Goal: Information Seeking & Learning: Find specific page/section

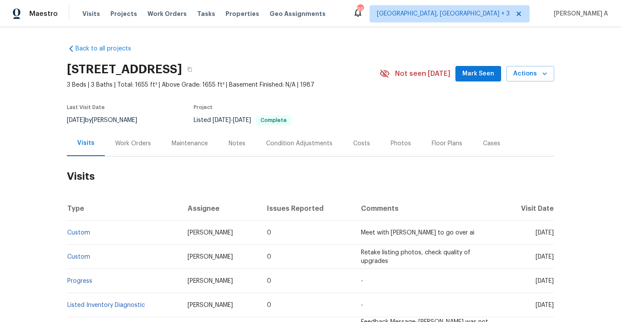
click at [136, 146] on div "Work Orders" at bounding box center [133, 143] width 36 height 9
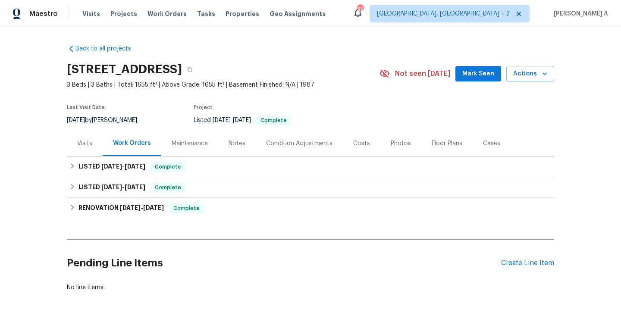
click at [95, 137] on div "Visits" at bounding box center [85, 143] width 36 height 25
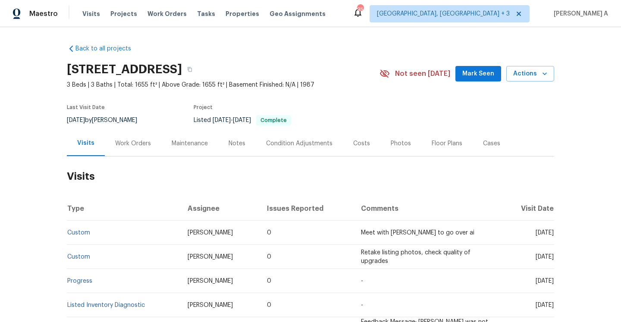
click at [135, 134] on div "Work Orders" at bounding box center [133, 143] width 57 height 25
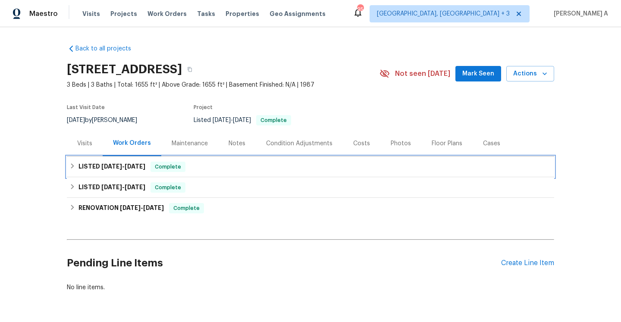
click at [149, 162] on div "LISTED 7/8/25 - 7/30/25 Complete" at bounding box center [310, 167] width 482 height 10
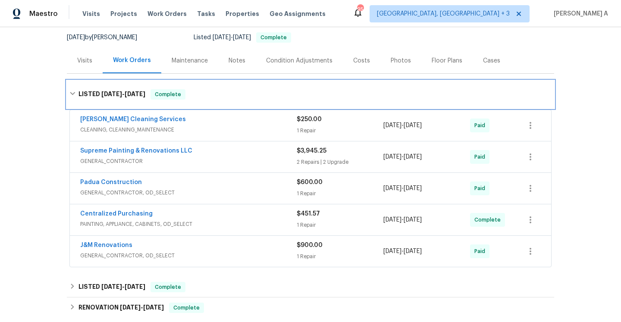
scroll to position [101, 0]
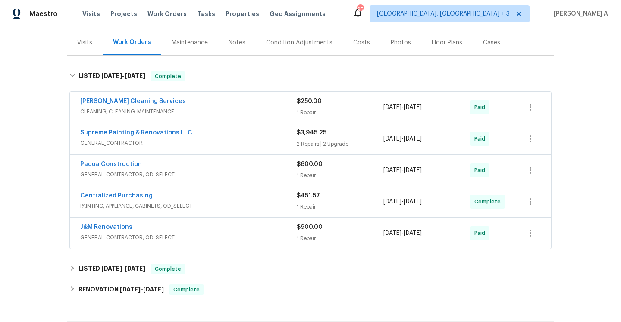
click at [213, 148] on div "Supreme Painting & Renovations LLC GENERAL_CONTRACTOR" at bounding box center [188, 139] width 217 height 21
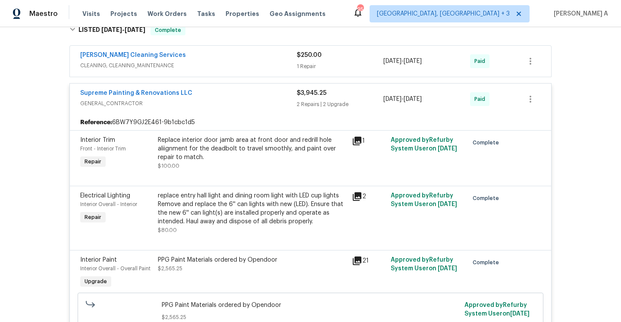
scroll to position [138, 0]
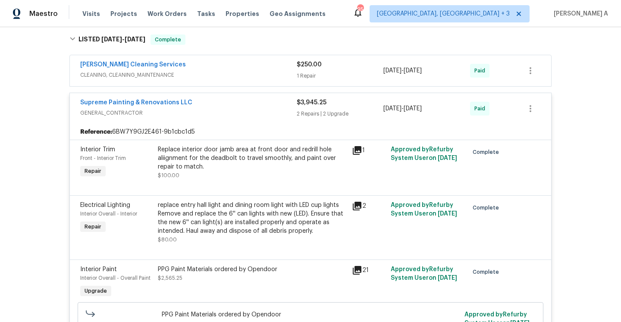
click at [206, 115] on span "GENERAL_CONTRACTOR" at bounding box center [188, 113] width 217 height 9
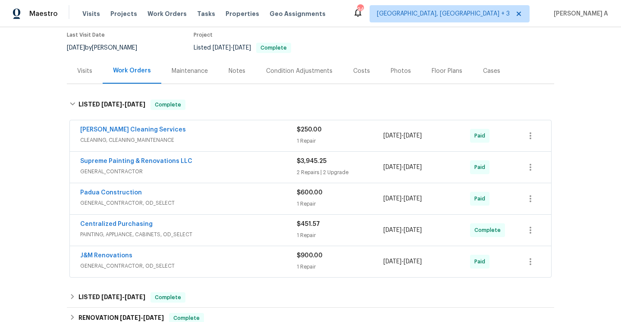
scroll to position [0, 0]
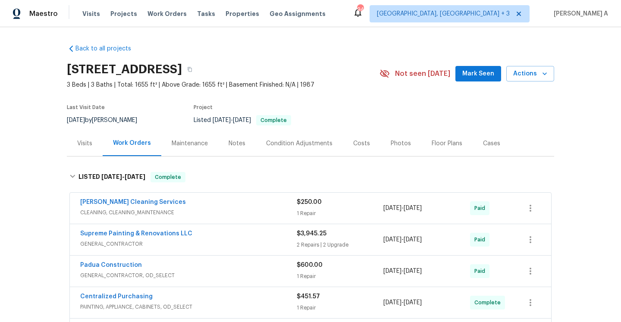
click at [94, 146] on div "Visits" at bounding box center [85, 143] width 36 height 25
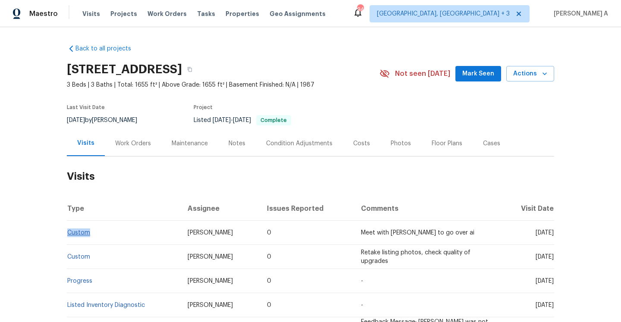
drag, startPoint x: 97, startPoint y: 234, endPoint x: 69, endPoint y: 233, distance: 28.1
click at [69, 233] on td "Custom" at bounding box center [124, 233] width 114 height 24
copy link "Custom"
click at [136, 147] on div "Work Orders" at bounding box center [133, 143] width 36 height 9
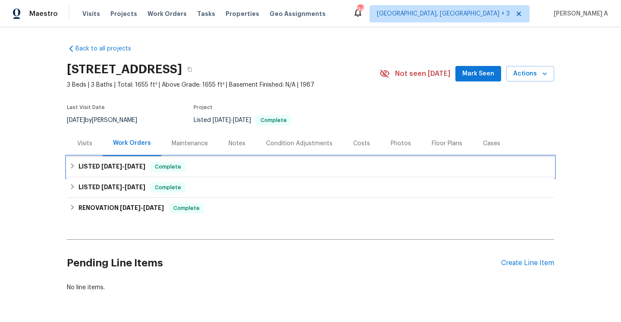
click at [145, 174] on div "LISTED 7/8/25 - 7/30/25 Complete" at bounding box center [310, 167] width 487 height 21
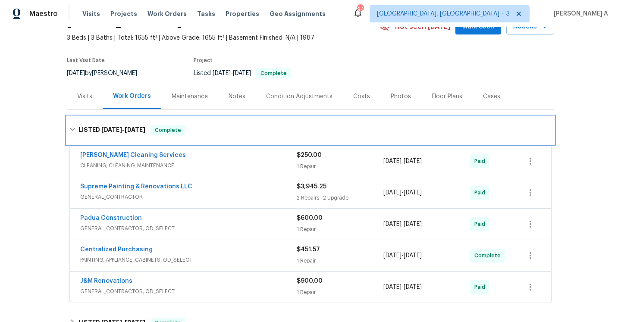
scroll to position [57, 0]
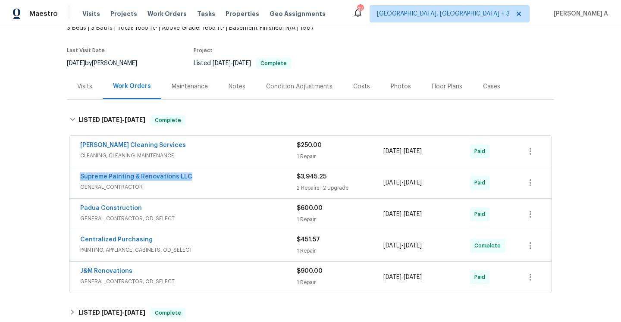
drag, startPoint x: 192, startPoint y: 177, endPoint x: 81, endPoint y: 177, distance: 110.9
click at [81, 177] on div "Supreme Painting & Renovations LLC" at bounding box center [188, 178] width 217 height 10
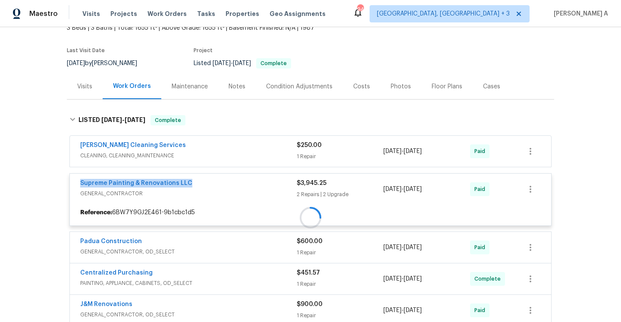
copy link "Supreme Painting & Renovations LLC"
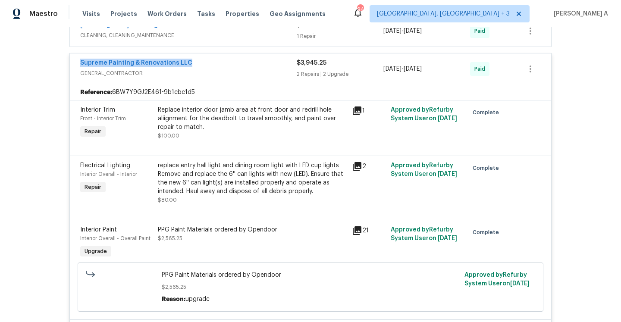
scroll to position [117, 0]
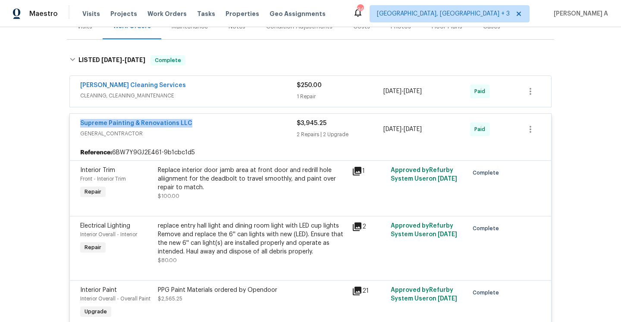
click at [207, 116] on div "Supreme Painting & Renovations LLC GENERAL_CONTRACTOR $3,945.25 2 Repairs | 2 U…" at bounding box center [310, 129] width 481 height 31
click at [217, 127] on div "Supreme Painting & Renovations LLC" at bounding box center [188, 124] width 217 height 10
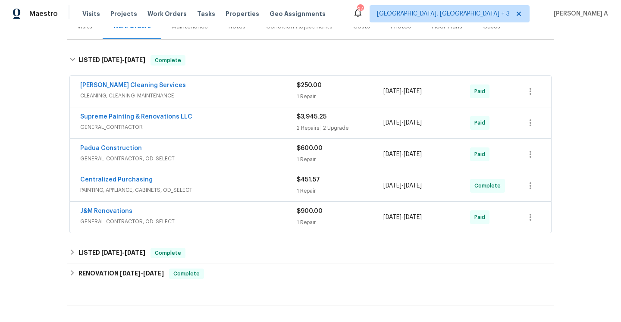
click at [217, 154] on div "Padua Construction" at bounding box center [188, 149] width 217 height 10
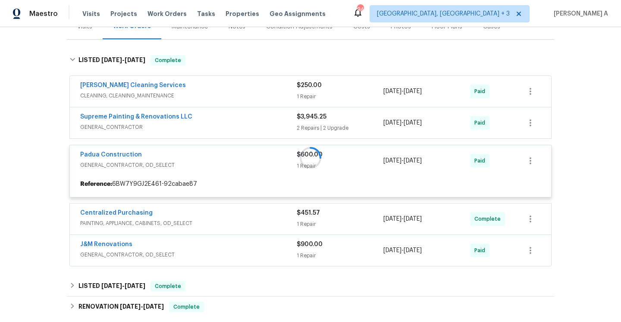
scroll to position [163, 0]
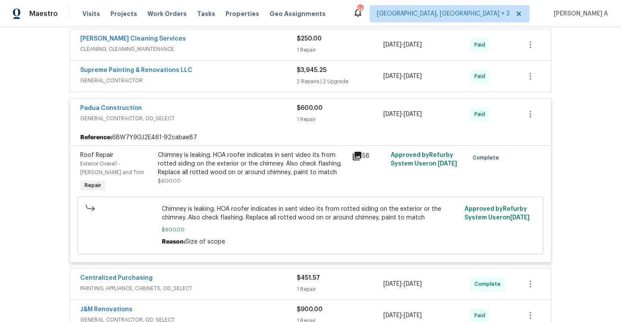
click at [212, 113] on div "Padua Construction" at bounding box center [188, 109] width 217 height 10
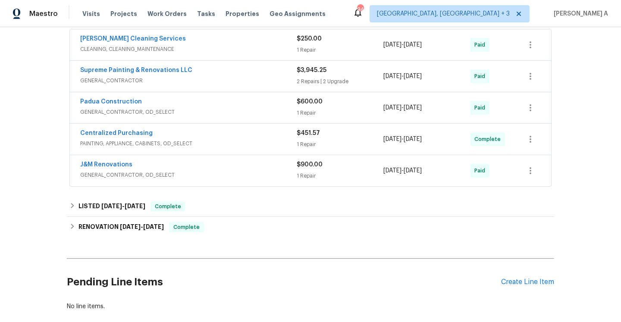
click at [205, 149] on div "Centralized Purchasing PAINTING, APPLIANCE, CABINETS, OD_SELECT" at bounding box center [188, 139] width 217 height 21
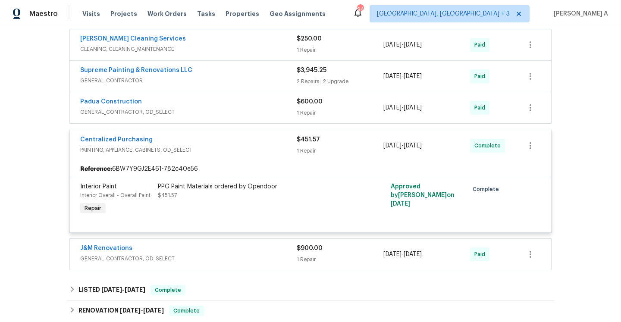
click at [204, 144] on div "Centralized Purchasing" at bounding box center [188, 140] width 217 height 10
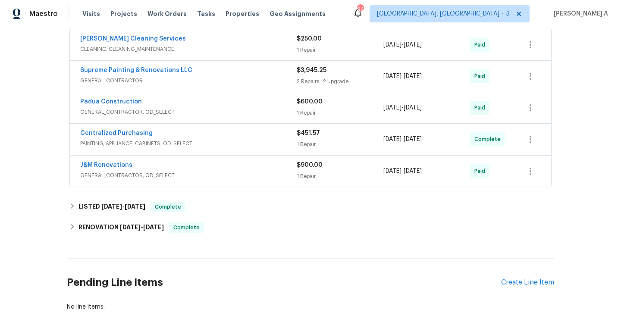
click at [217, 178] on span "GENERAL_CONTRACTOR, OD_SELECT" at bounding box center [188, 175] width 217 height 9
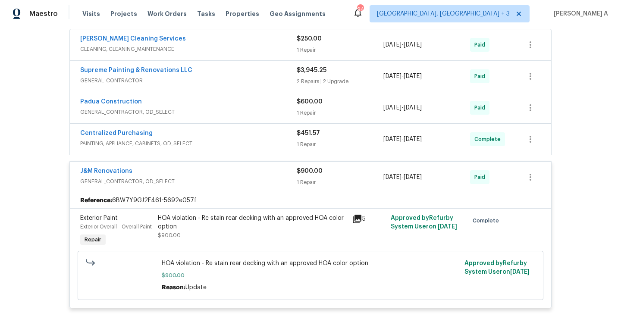
click at [217, 178] on span "GENERAL_CONTRACTOR, OD_SELECT" at bounding box center [188, 181] width 217 height 9
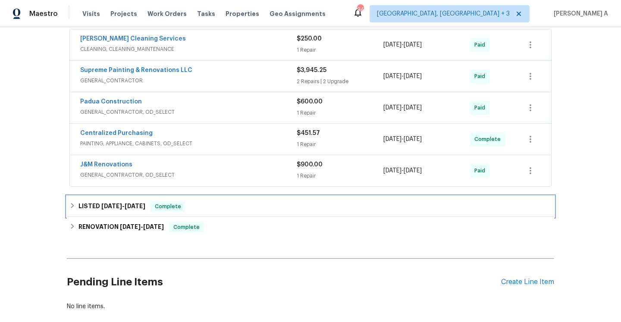
click at [218, 197] on div "LISTED 2/13/25 - 2/20/25 Complete" at bounding box center [310, 206] width 487 height 21
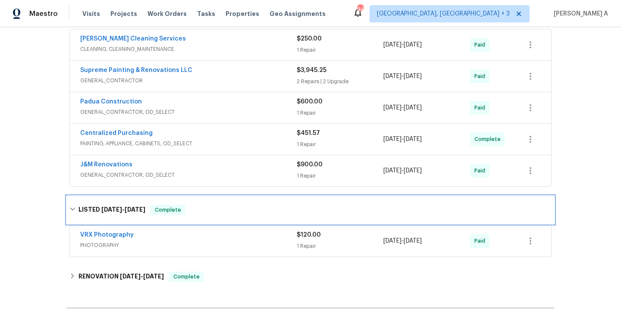
click at [218, 197] on div "LISTED 2/13/25 - 2/20/25 Complete" at bounding box center [310, 210] width 487 height 28
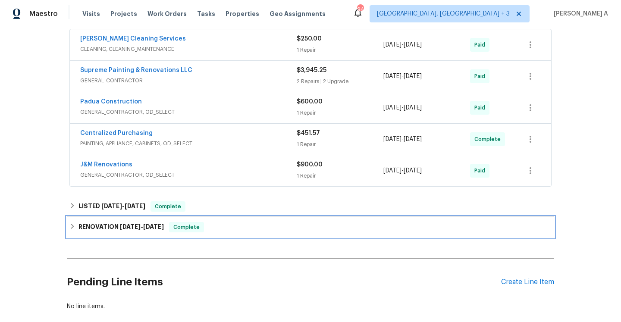
click at [220, 220] on div "RENOVATION 2/4/25 - 2/14/25 Complete" at bounding box center [310, 227] width 487 height 21
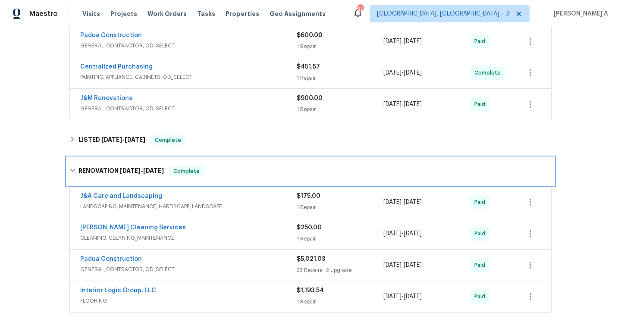
scroll to position [254, 0]
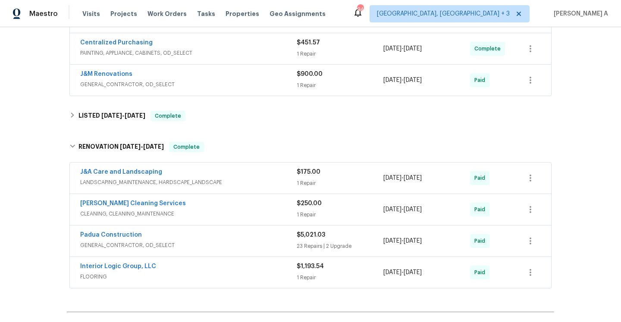
click at [223, 235] on div "Padua Construction" at bounding box center [188, 236] width 217 height 10
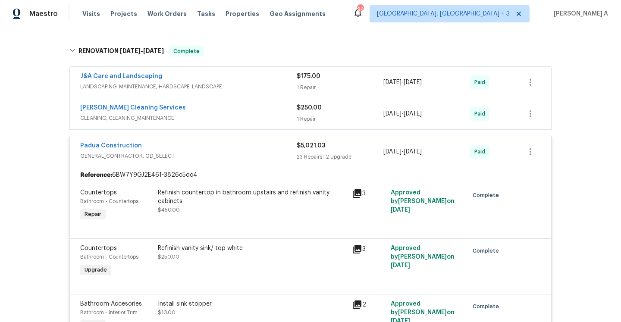
scroll to position [244, 0]
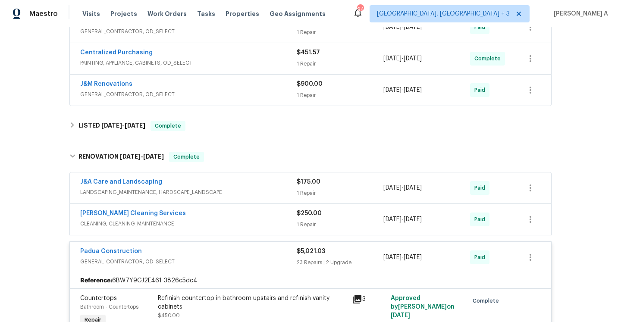
click at [242, 265] on span "GENERAL_CONTRACTOR, OD_SELECT" at bounding box center [188, 262] width 217 height 9
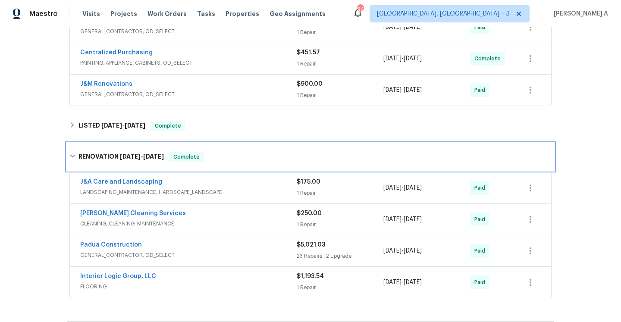
click at [192, 163] on div "RENOVATION 2/4/25 - 2/14/25 Complete" at bounding box center [310, 157] width 487 height 28
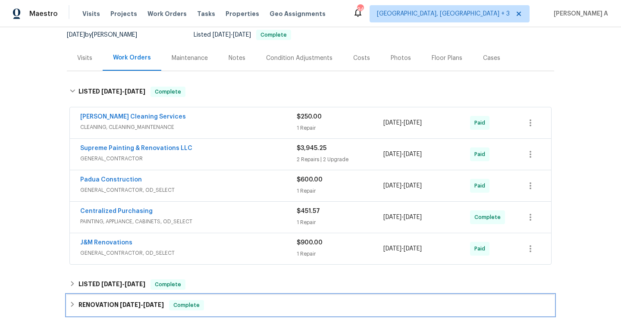
scroll to position [19, 0]
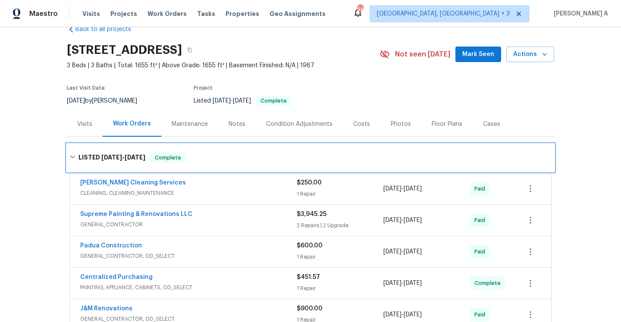
click at [187, 154] on div "LISTED 7/8/25 - 7/30/25 Complete" at bounding box center [310, 158] width 482 height 10
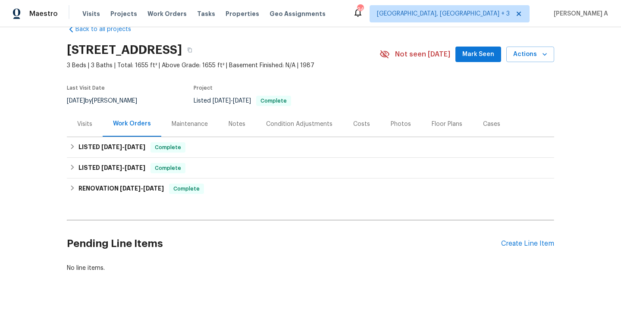
click at [92, 117] on div "Visits" at bounding box center [85, 123] width 36 height 25
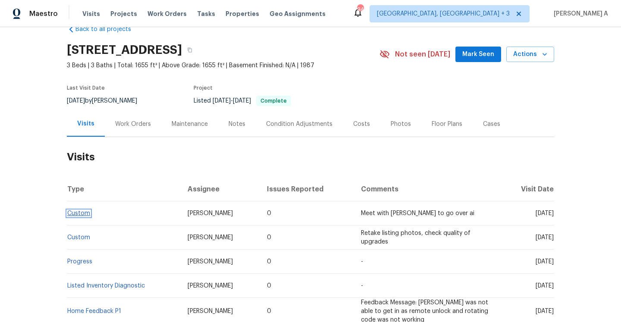
click at [83, 216] on link "Custom" at bounding box center [78, 214] width 23 height 6
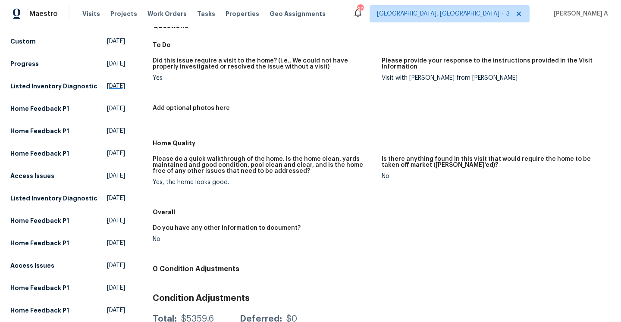
scroll to position [49, 0]
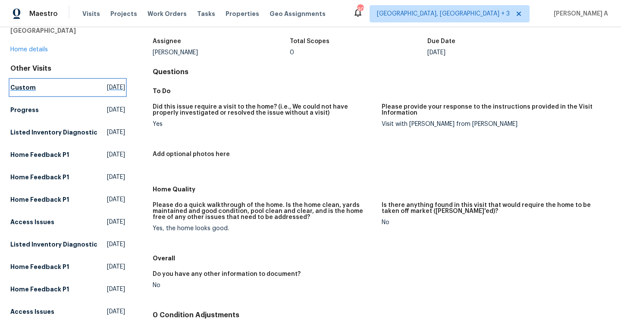
click at [107, 87] on span "Thu, Jul 31 2025" at bounding box center [116, 87] width 18 height 9
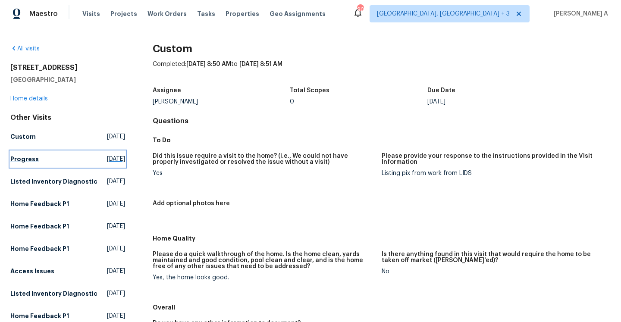
click at [123, 157] on span "Tue, Jul 22 2025" at bounding box center [116, 159] width 18 height 9
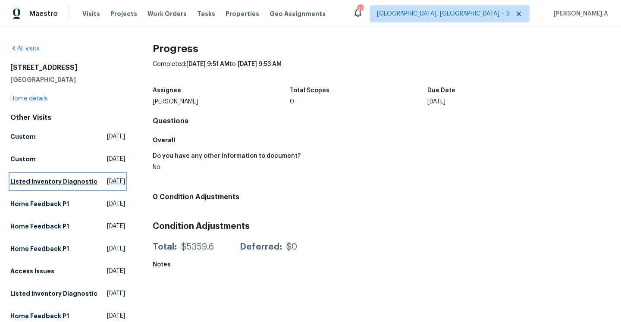
click at [113, 177] on link "Listed Inventory Diagnostic Thu, Jul 17 2025" at bounding box center [67, 182] width 115 height 16
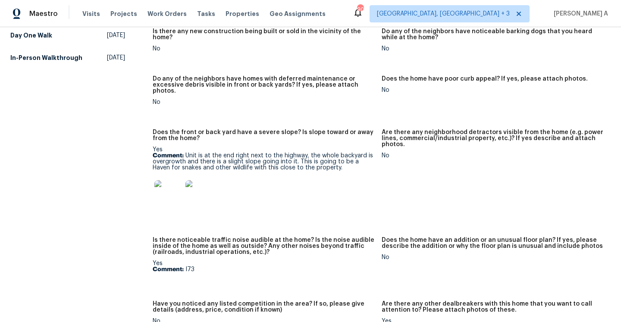
scroll to position [513, 0]
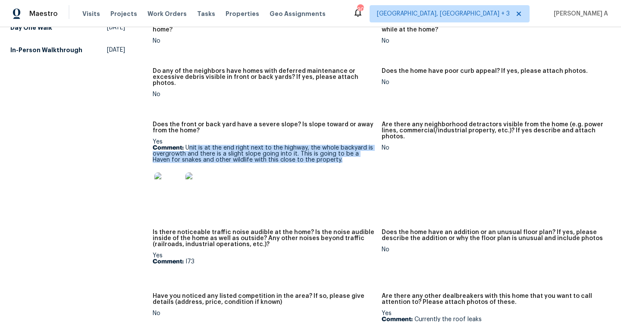
drag, startPoint x: 188, startPoint y: 135, endPoint x: 344, endPoint y: 146, distance: 156.5
click at [344, 146] on p "Comment: Unit is at the end right next to the highway, the whole backyard is ov…" at bounding box center [264, 154] width 222 height 18
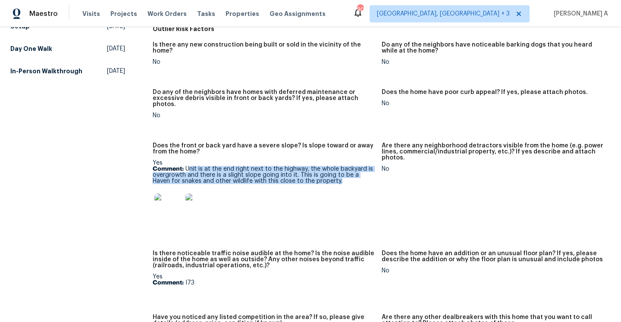
scroll to position [470, 0]
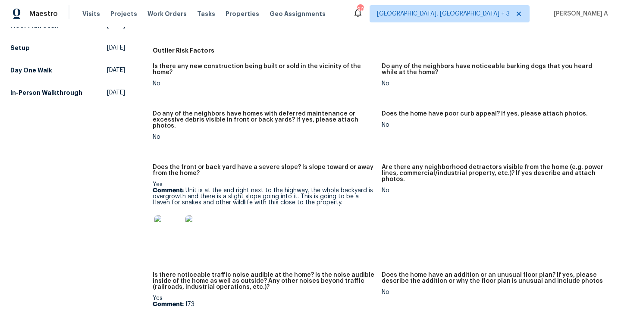
click at [240, 189] on p "Comment: Unit is at the end right next to the highway, the whole backyard is ov…" at bounding box center [264, 197] width 222 height 18
drag, startPoint x: 320, startPoint y: 181, endPoint x: 296, endPoint y: 184, distance: 23.5
click at [296, 188] on p "Comment: Unit is at the end right next to the highway, the whole backyard is ov…" at bounding box center [264, 197] width 222 height 18
copy p "whole backyard is overgrowth and there is a slight slope going into it."
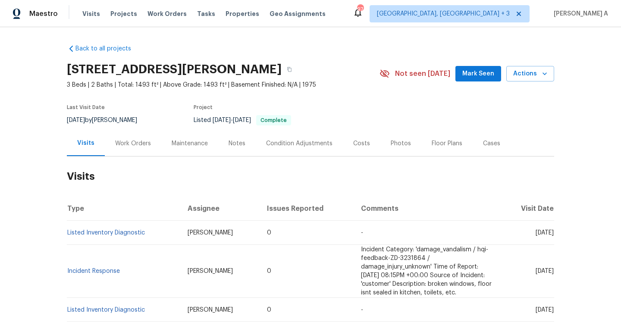
click at [132, 144] on div "Work Orders" at bounding box center [133, 143] width 36 height 9
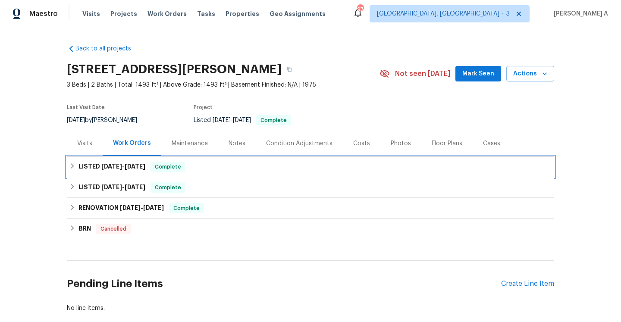
click at [135, 173] on div "LISTED 6/3/25 - 6/13/25 Complete" at bounding box center [310, 167] width 487 height 21
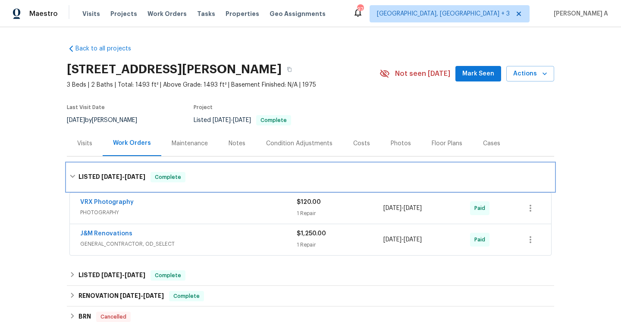
click at [163, 177] on span "Complete" at bounding box center [167, 177] width 33 height 9
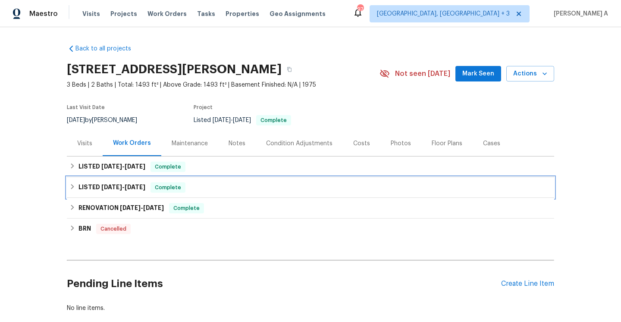
click at [163, 177] on div "LISTED 4/9/25 - 4/14/25 Complete" at bounding box center [310, 187] width 487 height 21
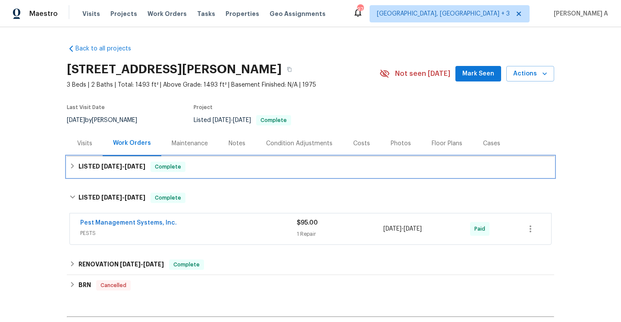
click at [162, 172] on div "Complete" at bounding box center [168, 167] width 35 height 10
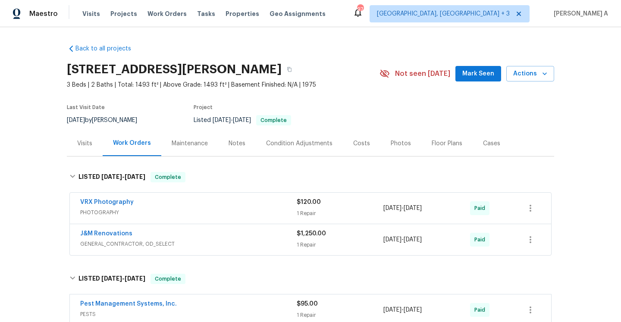
click at [176, 232] on div "J&M Renovations" at bounding box center [188, 234] width 217 height 10
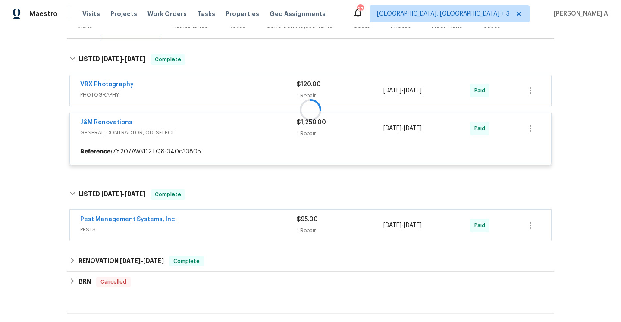
scroll to position [127, 0]
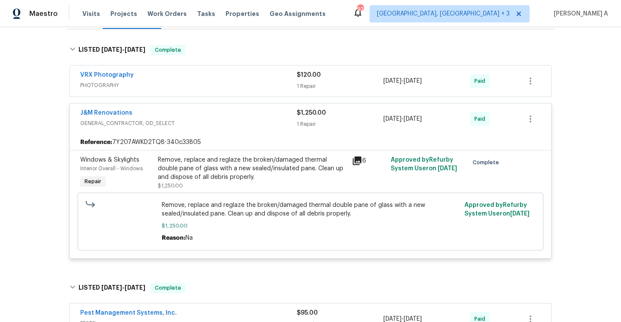
click at [168, 116] on div "J&M Renovations" at bounding box center [188, 114] width 217 height 10
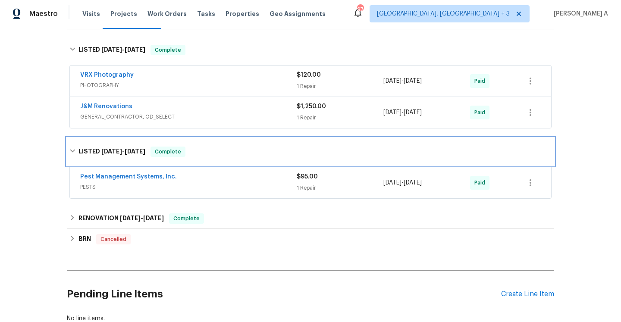
click at [190, 157] on div "LISTED 4/9/25 - 4/14/25 Complete" at bounding box center [310, 152] width 487 height 28
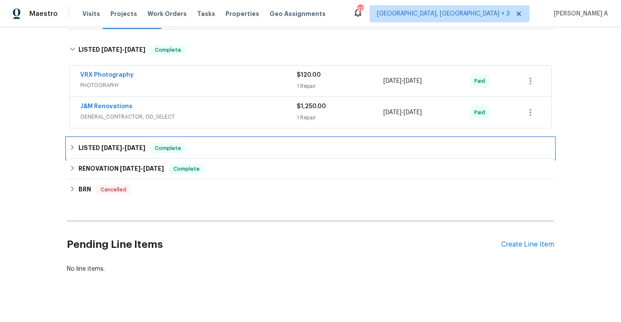
scroll to position [46, 0]
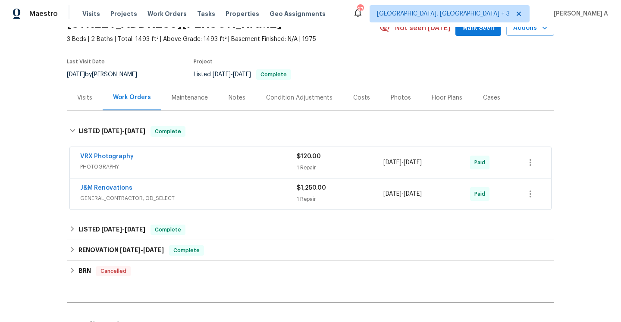
click at [93, 97] on div "Visits" at bounding box center [85, 97] width 36 height 25
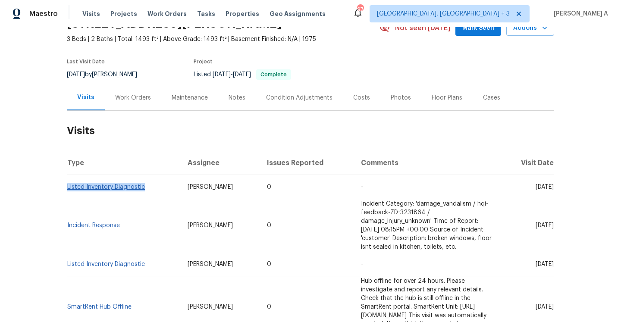
drag, startPoint x: 152, startPoint y: 187, endPoint x: 68, endPoint y: 189, distance: 84.1
click at [68, 189] on td "Listed Inventory Diagnostic" at bounding box center [124, 187] width 114 height 24
copy link "Listed Inventory Diagnostic"
click at [137, 95] on div "Work Orders" at bounding box center [133, 98] width 36 height 9
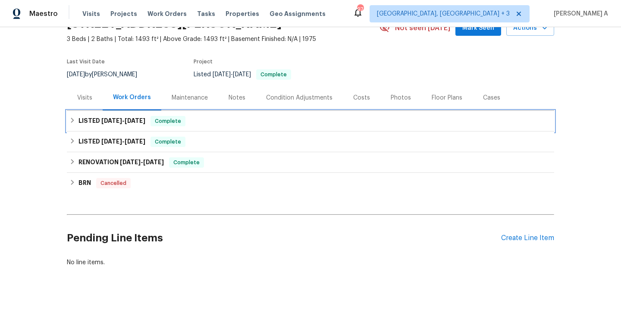
click at [143, 120] on span "6/13/25" at bounding box center [135, 121] width 21 height 6
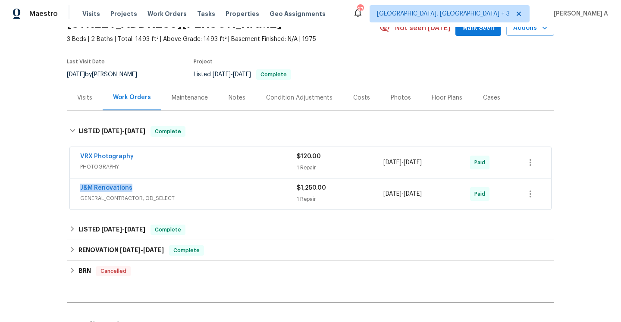
drag, startPoint x: 145, startPoint y: 189, endPoint x: 78, endPoint y: 188, distance: 67.3
click at [78, 188] on div "J&M Renovations GENERAL_CONTRACTOR, OD_SELECT $1,250.00 1 Repair 6/9/2025 - 6/1…" at bounding box center [310, 194] width 481 height 31
copy link "J&M Renovations"
click at [208, 201] on span "GENERAL_CONTRACTOR, OD_SELECT" at bounding box center [188, 198] width 217 height 9
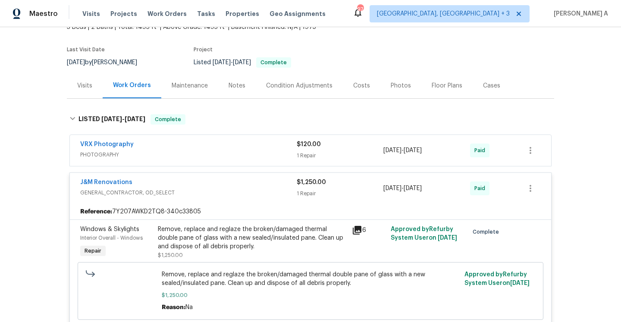
scroll to position [68, 0]
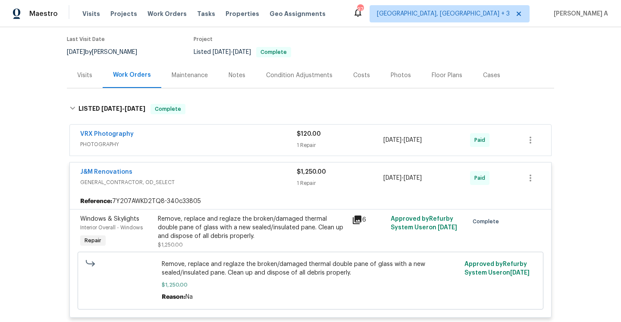
click at [324, 217] on div "Remove, replace and reglaze the broken/damaged thermal double pane of glass wit…" at bounding box center [252, 228] width 189 height 26
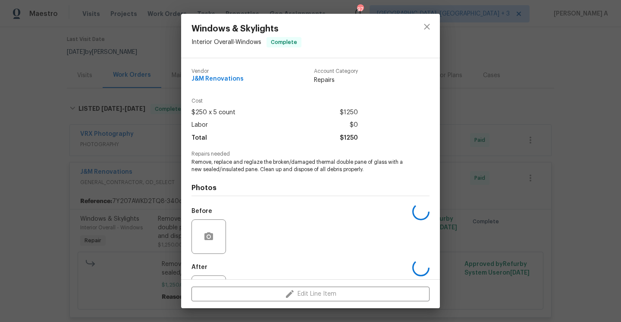
scroll to position [39, 0]
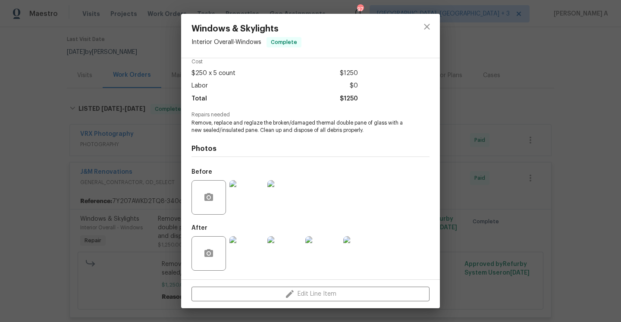
click at [245, 207] on img at bounding box center [246, 197] width 35 height 35
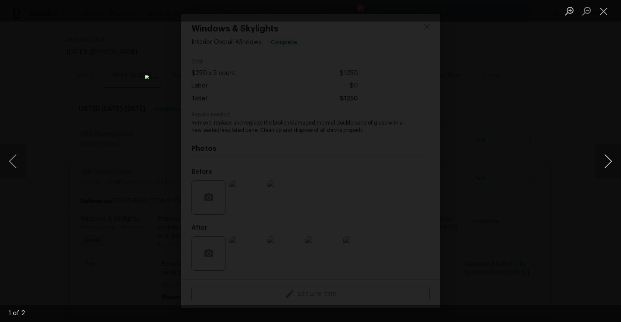
click at [606, 153] on button "Next image" at bounding box center [608, 161] width 26 height 35
click at [542, 128] on div "Lightbox" at bounding box center [310, 161] width 621 height 322
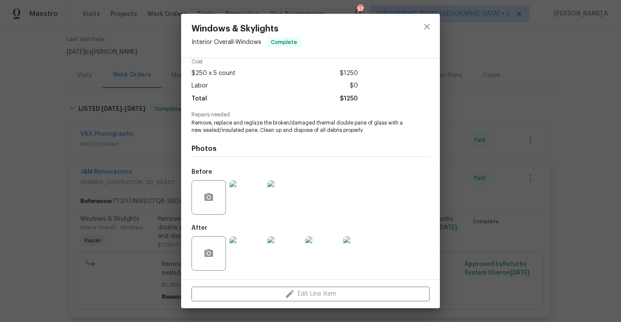
click at [254, 256] on img at bounding box center [246, 253] width 35 height 35
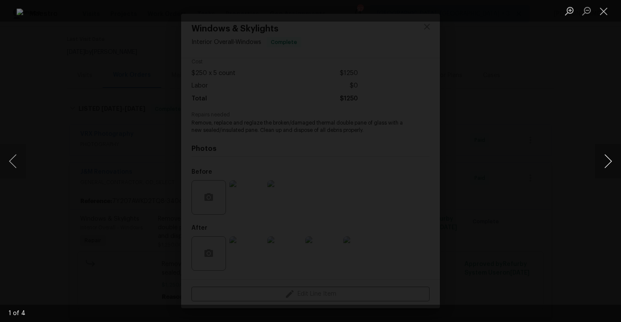
click at [614, 170] on button "Next image" at bounding box center [608, 161] width 26 height 35
click at [539, 139] on div "Lightbox" at bounding box center [310, 161] width 621 height 322
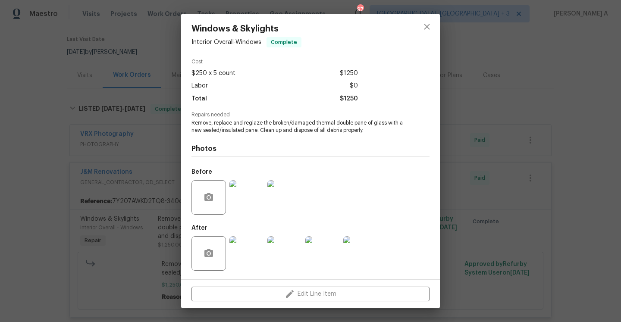
click at [146, 120] on div "Windows & Skylights Interior Overall - Windows Complete Vendor J&M Renovations …" at bounding box center [310, 161] width 621 height 322
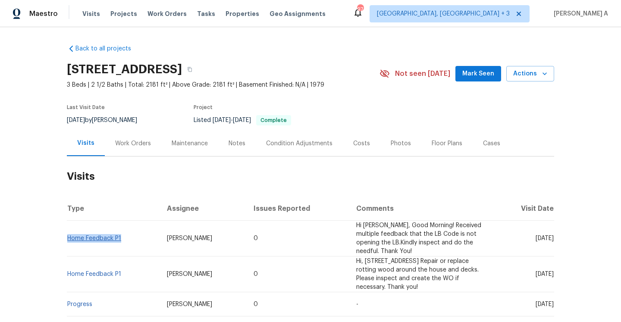
drag, startPoint x: 129, startPoint y: 237, endPoint x: 68, endPoint y: 236, distance: 61.3
click at [68, 236] on td "Home Feedback P1" at bounding box center [113, 239] width 93 height 36
copy link "Home Feedback P1"
click at [145, 157] on h2 "Visits" at bounding box center [310, 177] width 487 height 40
click at [143, 148] on div "Work Orders" at bounding box center [133, 143] width 57 height 25
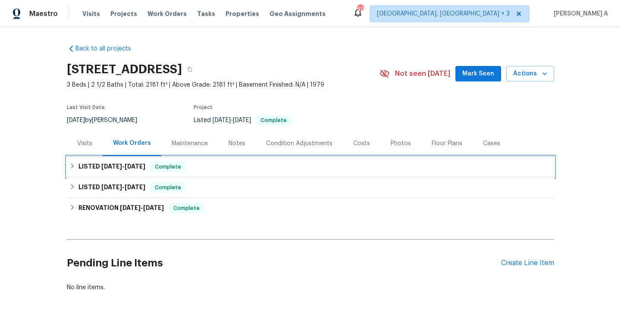
click at [143, 162] on h6 "LISTED 6/27/25 - 7/4/25" at bounding box center [112, 167] width 67 height 10
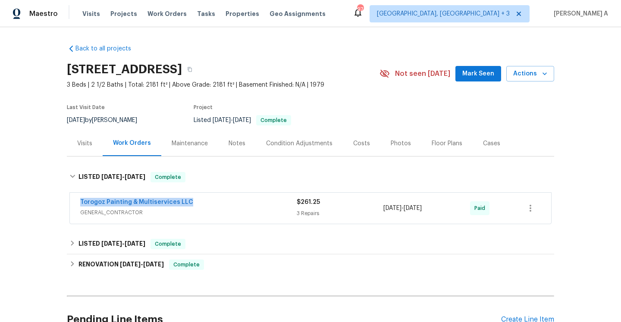
drag, startPoint x: 192, startPoint y: 202, endPoint x: 79, endPoint y: 198, distance: 113.1
click at [79, 198] on div "Torogoz Painting & Multiservices LLC GENERAL_CONTRACTOR $261.25 3 Repairs 6/27/…" at bounding box center [310, 208] width 481 height 31
copy link "Torogoz Painting & Multiservices LLC"
click at [209, 207] on div "Torogoz Painting & Multiservices LLC" at bounding box center [188, 203] width 217 height 10
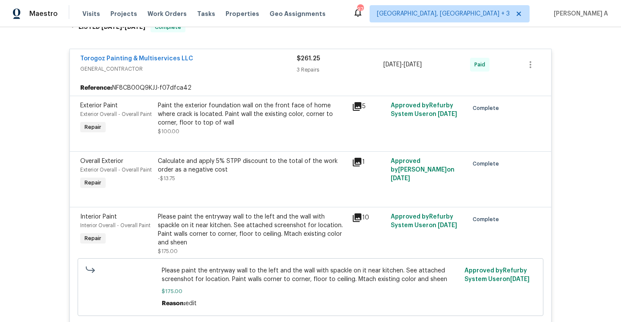
scroll to position [157, 0]
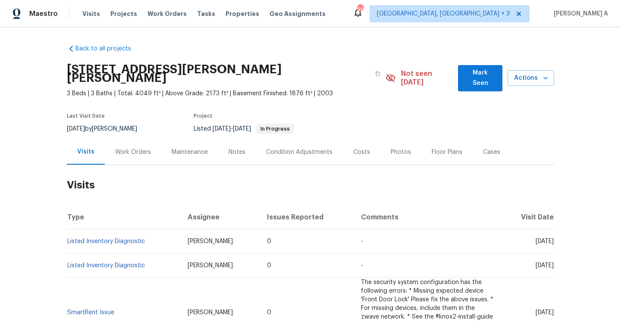
click at [145, 233] on td "Listed Inventory Diagnostic" at bounding box center [124, 241] width 114 height 24
click at [143, 239] on link "Listed Inventory Diagnostic" at bounding box center [106, 242] width 78 height 6
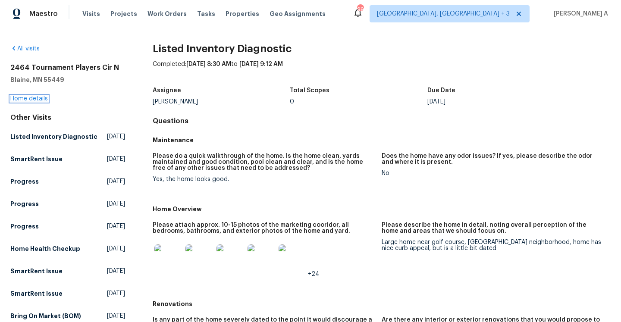
click at [35, 101] on link "Home details" at bounding box center [29, 99] width 38 height 6
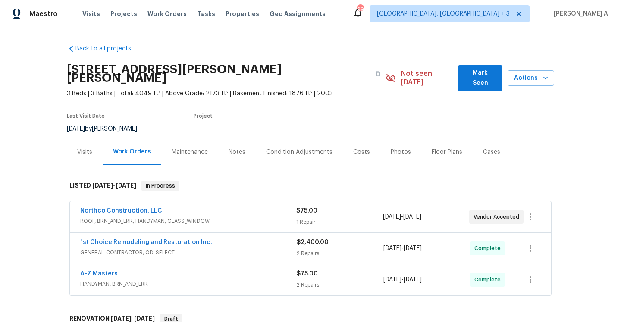
click at [195, 217] on span "ROOF, BRN_AND_LRR, HANDYMAN, GLASS_WINDOW" at bounding box center [188, 221] width 216 height 9
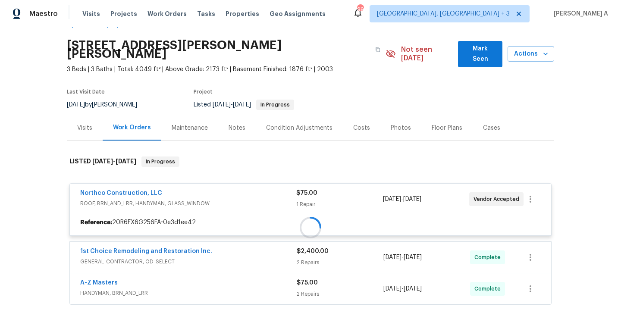
scroll to position [63, 0]
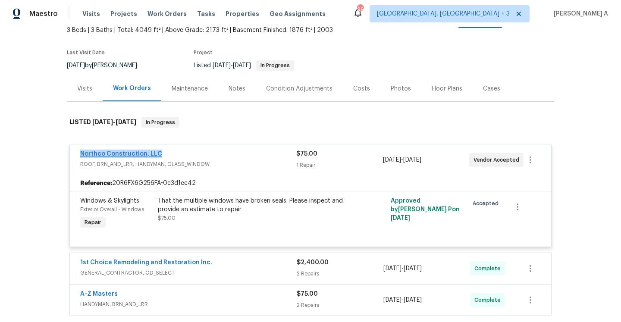
drag, startPoint x: 76, startPoint y: 149, endPoint x: 156, endPoint y: 146, distance: 80.3
click at [156, 146] on div "Northco Construction, LLC ROOF, BRN_AND_LRR, HANDYMAN, GLASS_WINDOW $75.00 1 Re…" at bounding box center [310, 160] width 481 height 31
copy link "Northco Construction, LLC"
click at [85, 85] on div "Visits" at bounding box center [84, 89] width 15 height 9
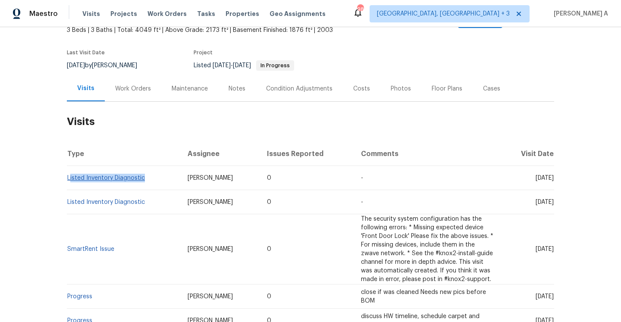
drag, startPoint x: 151, startPoint y: 173, endPoint x: 69, endPoint y: 171, distance: 82.4
click at [69, 171] on td "Listed Inventory Diagnostic" at bounding box center [124, 178] width 114 height 24
copy link "Listed Inventory Diagnostic"
click at [139, 175] on link "Listed Inventory Diagnostic" at bounding box center [106, 178] width 78 height 6
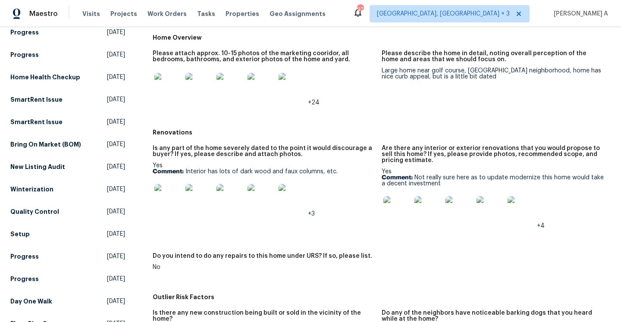
scroll to position [182, 0]
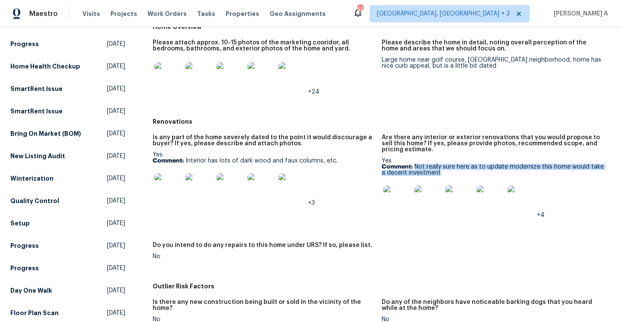
drag, startPoint x: 416, startPoint y: 168, endPoint x: 442, endPoint y: 173, distance: 26.4
click at [442, 173] on p "Comment: Not really sure here as to update modernize this home would take a dec…" at bounding box center [493, 170] width 222 height 12
copy p "Not really sure here as to update modernize this home would take a decent inves…"
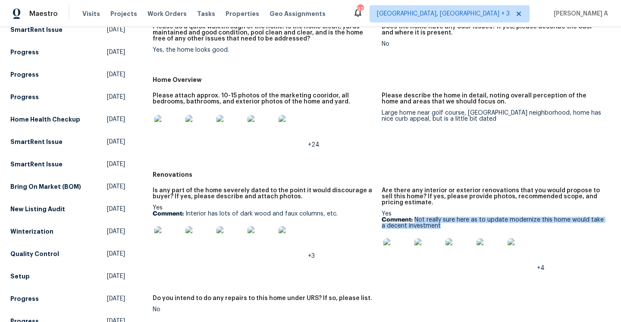
scroll to position [0, 0]
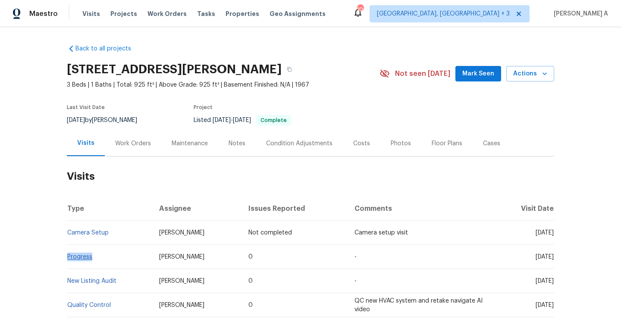
drag, startPoint x: 96, startPoint y: 257, endPoint x: 68, endPoint y: 255, distance: 28.1
click at [68, 256] on td "Progress" at bounding box center [109, 257] width 85 height 24
copy link "Progress"
click at [127, 130] on div "Last Visit Date [DATE] by [PERSON_NAME] Project Listed [DATE] - [DATE] Complete" at bounding box center [213, 115] width 292 height 31
click at [134, 145] on div "Work Orders" at bounding box center [133, 143] width 36 height 9
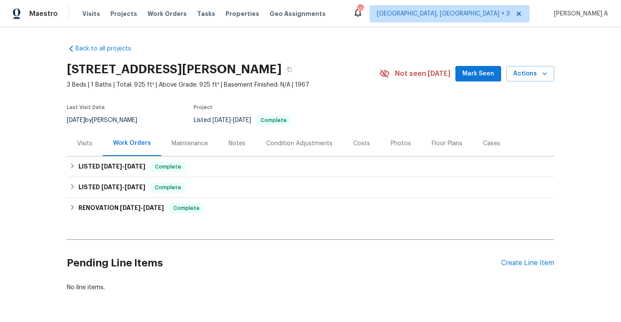
scroll to position [28, 0]
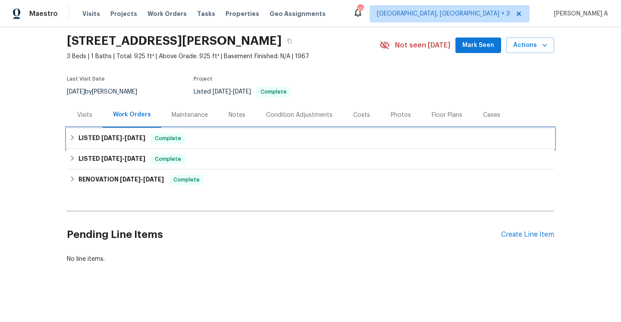
click at [134, 142] on h6 "LISTED [DATE] - [DATE]" at bounding box center [112, 138] width 67 height 10
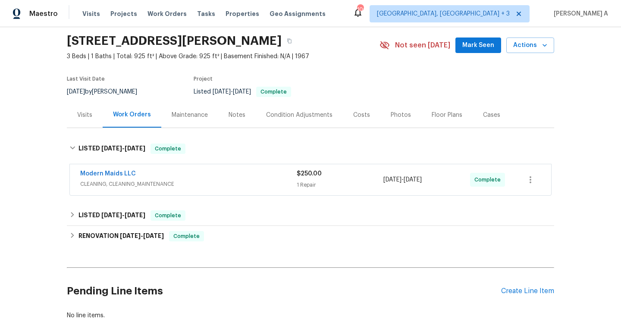
click at [141, 176] on div "Modern Maids LLC" at bounding box center [188, 175] width 217 height 10
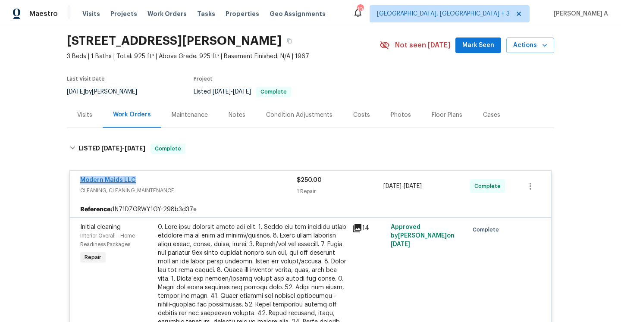
drag, startPoint x: 138, startPoint y: 181, endPoint x: 82, endPoint y: 179, distance: 57.0
click at [82, 179] on div "Modern Maids LLC" at bounding box center [188, 181] width 217 height 10
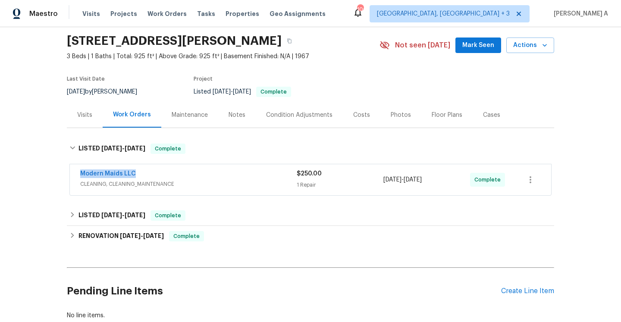
copy link "Modern Maids LLC"
click at [201, 188] on span "CLEANING, CLEANING_MAINTENANCE" at bounding box center [188, 184] width 217 height 9
